Goal: Find specific page/section: Find specific page/section

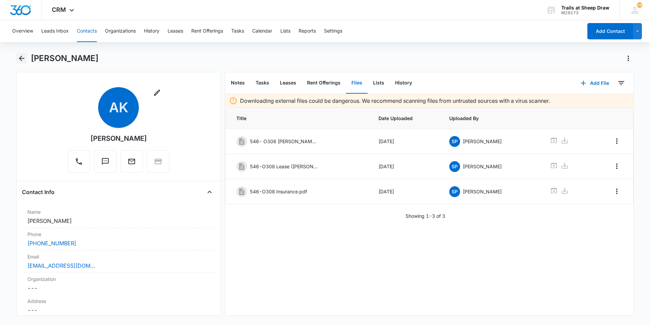
click at [26, 59] on button "Back" at bounding box center [21, 58] width 11 height 11
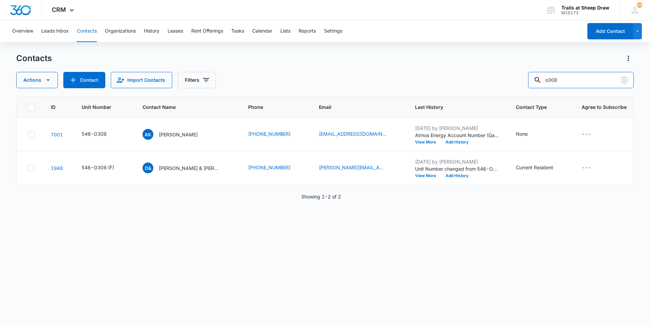
drag, startPoint x: 582, startPoint y: 80, endPoint x: 508, endPoint y: 85, distance: 74.0
click at [508, 85] on div "Actions Contact Import Contacts Filters o308" at bounding box center [325, 80] width 618 height 16
type input "M301"
click at [186, 137] on p "[PERSON_NAME] & [PERSON_NAME]" at bounding box center [190, 134] width 61 height 7
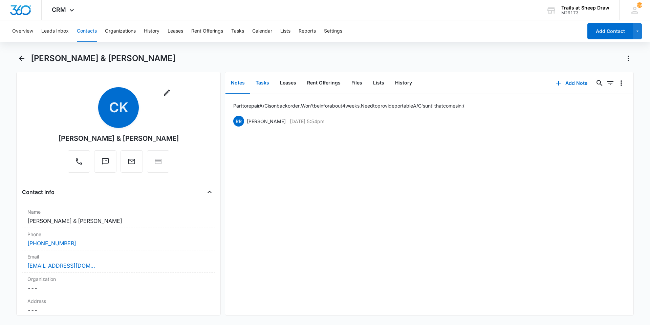
click at [264, 88] on button "Tasks" at bounding box center [262, 82] width 24 height 21
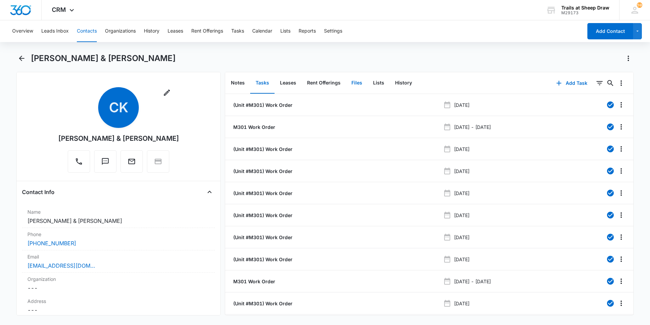
click at [352, 83] on button "Files" at bounding box center [357, 82] width 22 height 21
